Goal: Task Accomplishment & Management: Manage account settings

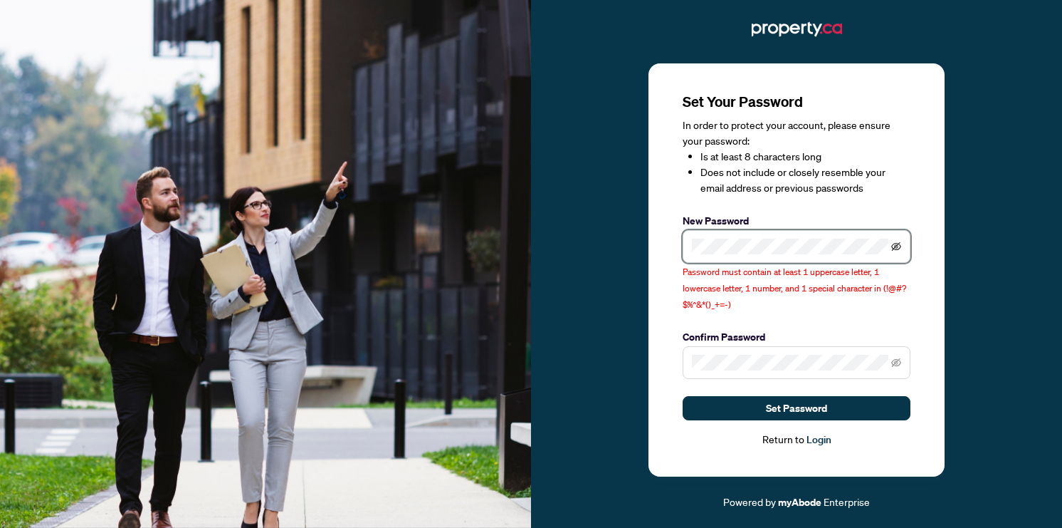
click at [899, 248] on icon "eye-invisible" at bounding box center [897, 246] width 10 height 10
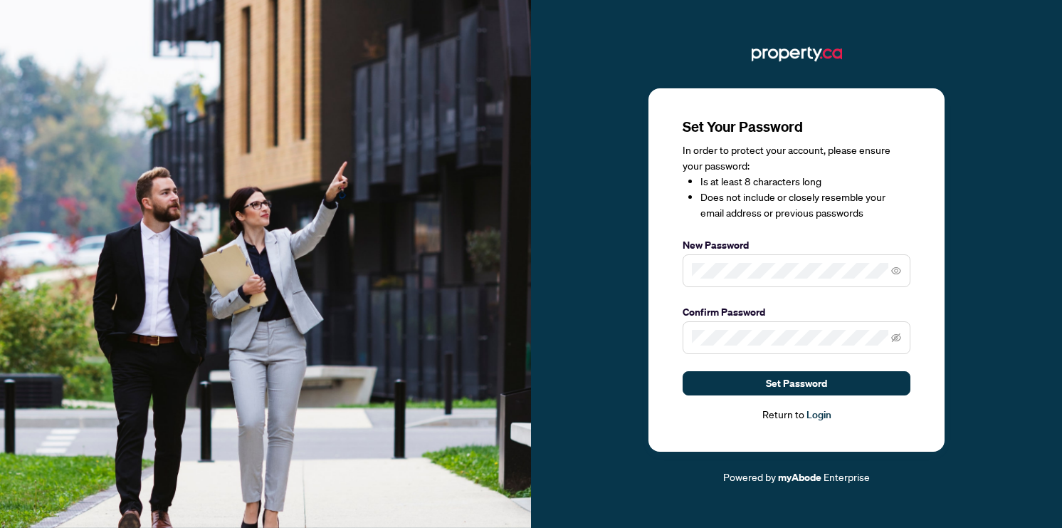
click at [916, 308] on div "Set Your Password In order to protect your account, please ensure your password…" at bounding box center [797, 270] width 296 height 364
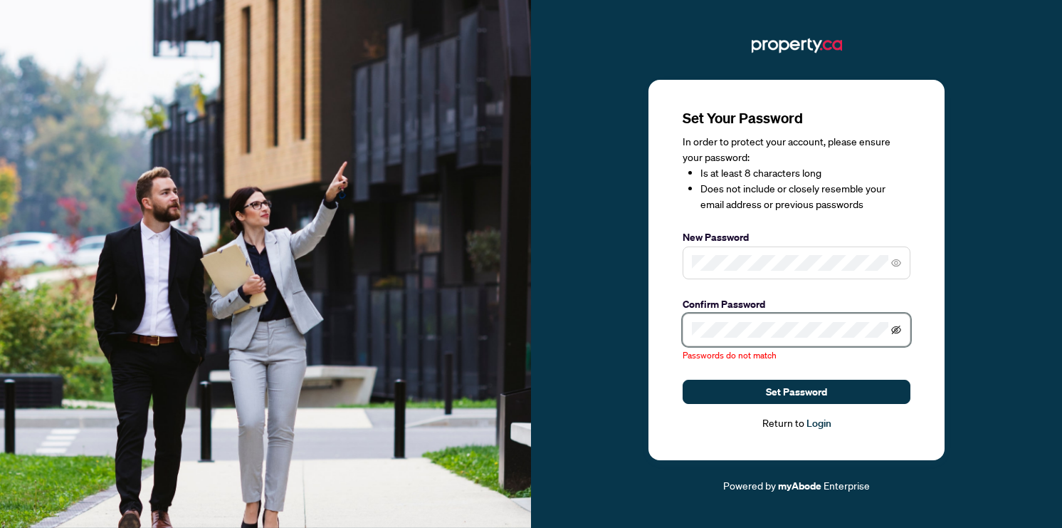
click at [898, 329] on icon "eye-invisible" at bounding box center [897, 330] width 10 height 10
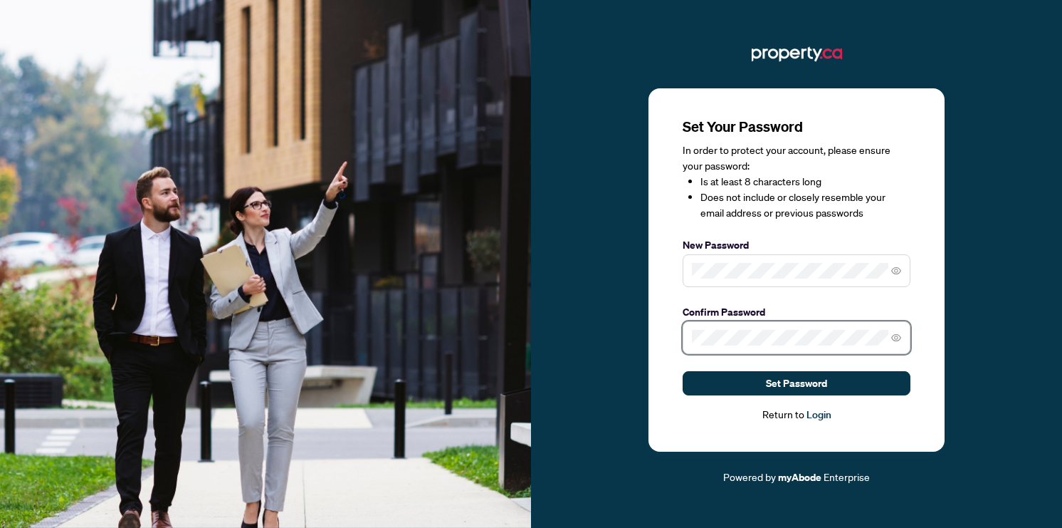
click at [681, 335] on div "Set Your Password In order to protect your account, please ensure your password…" at bounding box center [797, 270] width 296 height 364
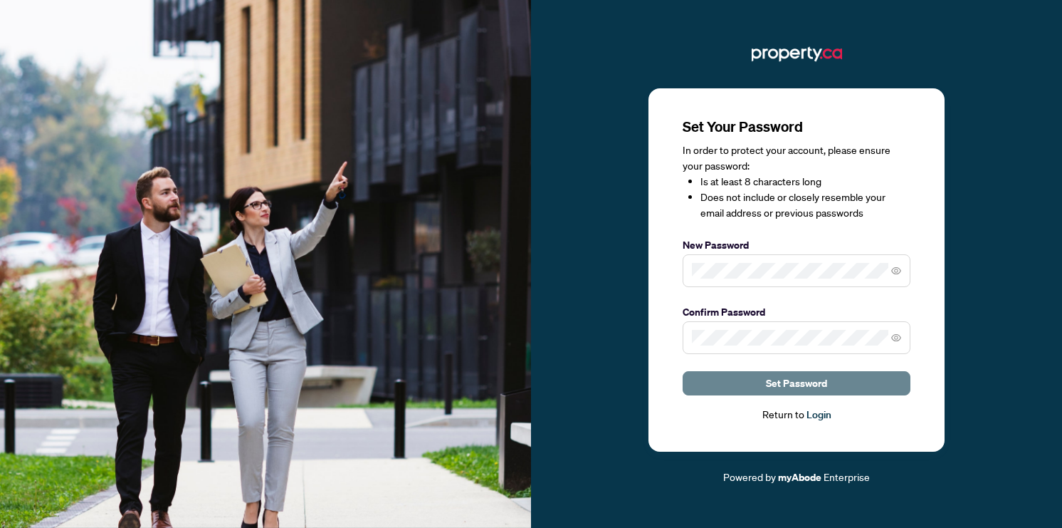
click at [798, 385] on span "Set Password" at bounding box center [796, 383] width 61 height 23
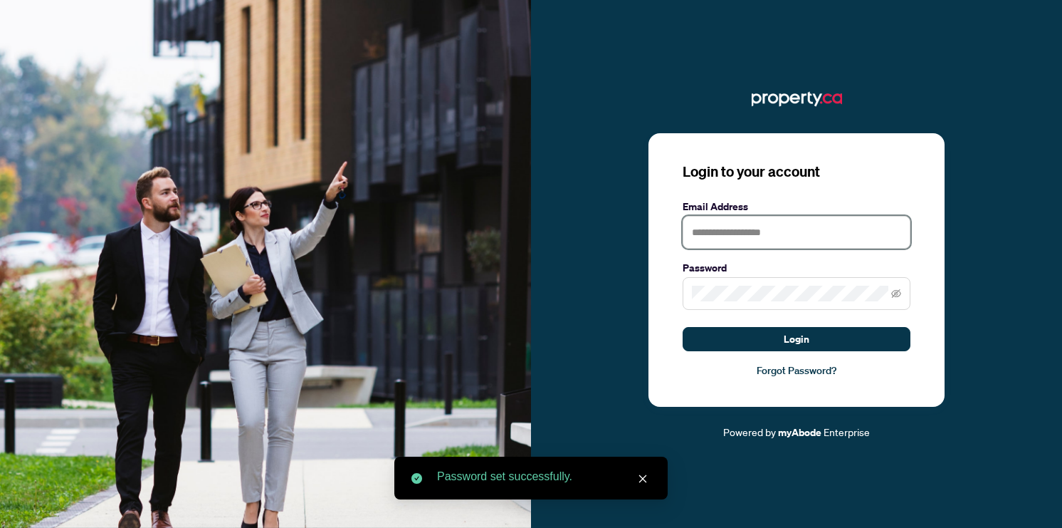
type input "**********"
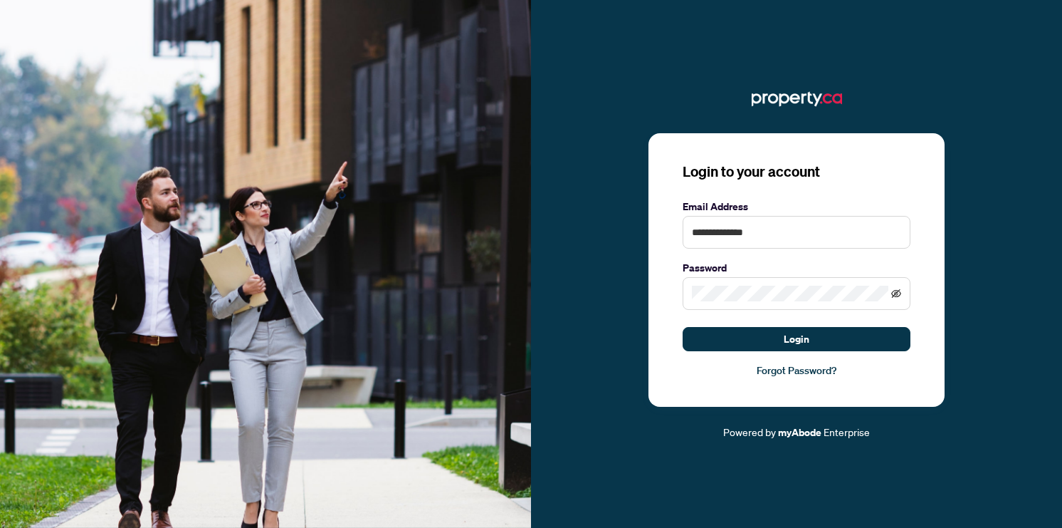
click at [900, 294] on icon "eye-invisible" at bounding box center [897, 293] width 10 height 9
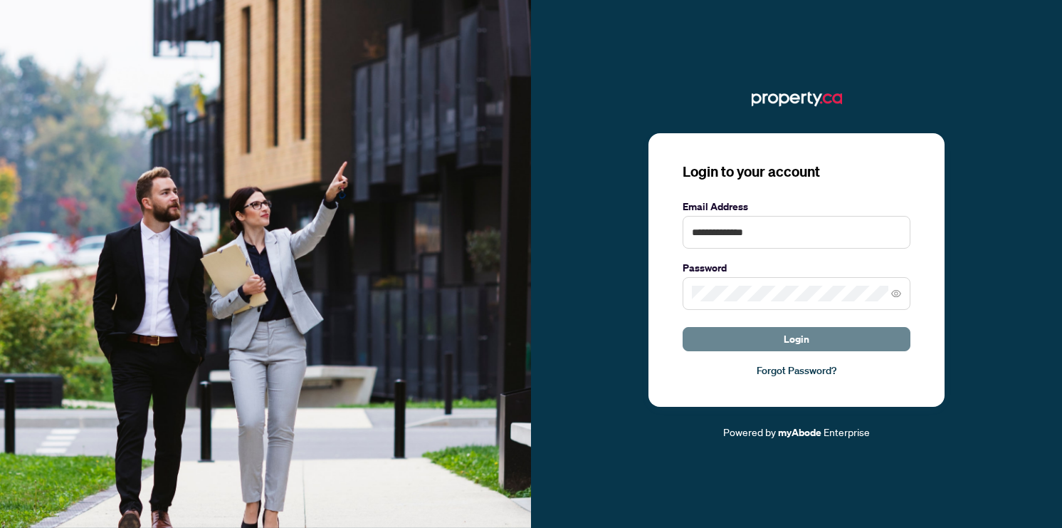
click at [772, 339] on button "Login" at bounding box center [797, 339] width 228 height 24
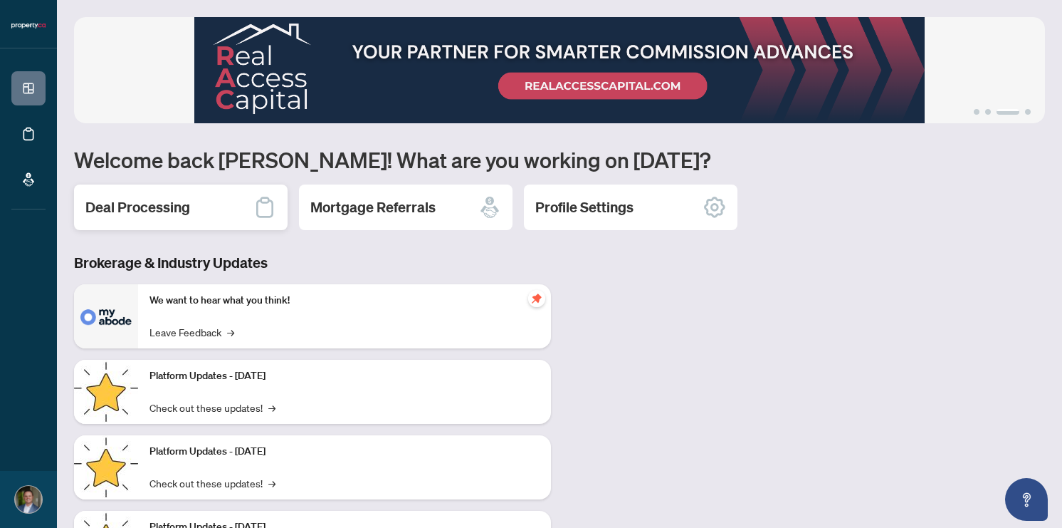
click at [182, 204] on h2 "Deal Processing" at bounding box center [137, 207] width 105 height 20
